Goal: Task Accomplishment & Management: Manage account settings

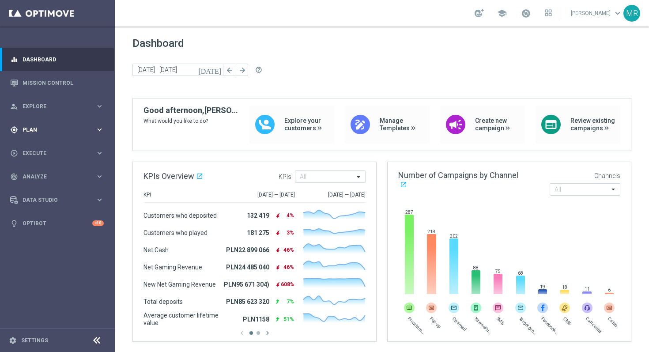
click at [44, 128] on span "Plan" at bounding box center [59, 129] width 73 height 5
click at [40, 146] on link "Target Groups" at bounding box center [57, 147] width 69 height 7
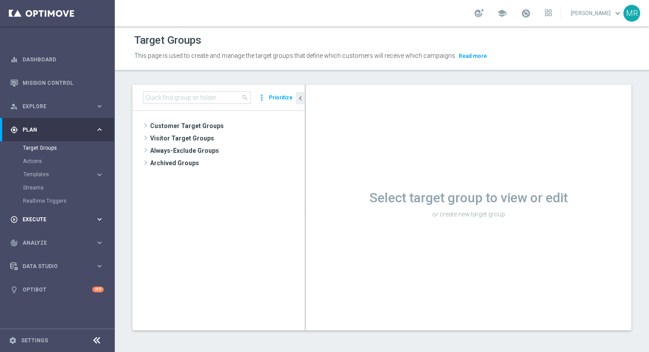
click at [61, 222] on div "play_circle_outline Execute" at bounding box center [52, 219] width 85 height 8
